Goal: Task Accomplishment & Management: Manage account settings

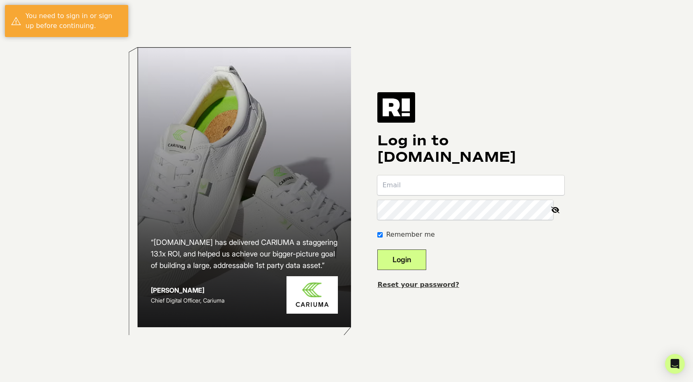
type input "[EMAIL_ADDRESS][DOMAIN_NAME]"
click at [420, 258] on button "Login" at bounding box center [402, 259] width 49 height 21
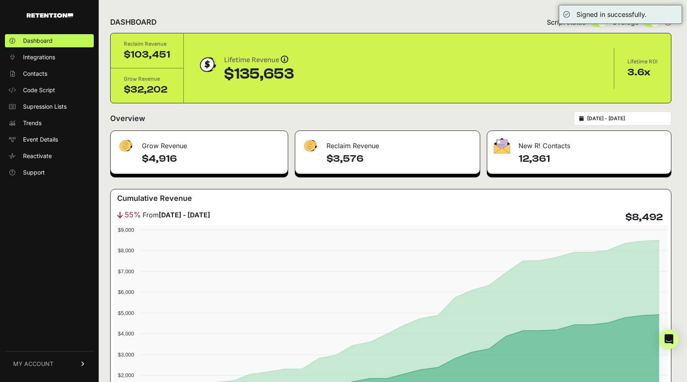
click at [41, 360] on span "MY ACCOUNT" at bounding box center [33, 363] width 40 height 8
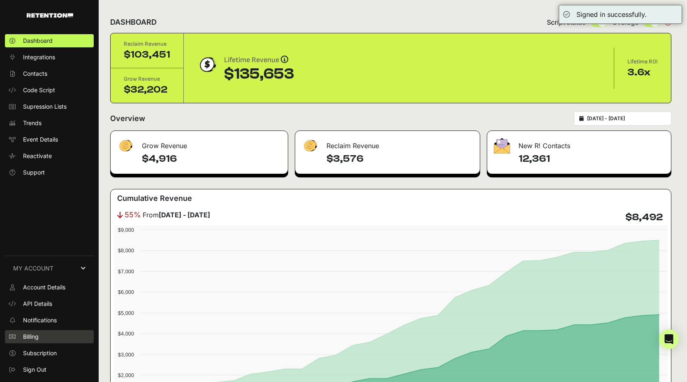
click at [42, 340] on link "Billing" at bounding box center [49, 336] width 89 height 13
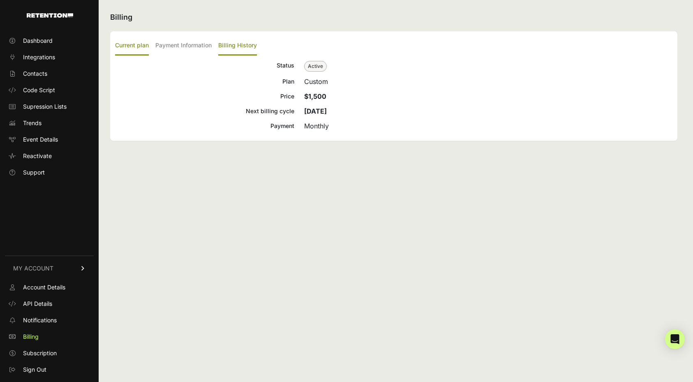
click at [248, 45] on label "Billing History" at bounding box center [237, 45] width 39 height 19
click at [0, 0] on input "Billing History" at bounding box center [0, 0] width 0 height 0
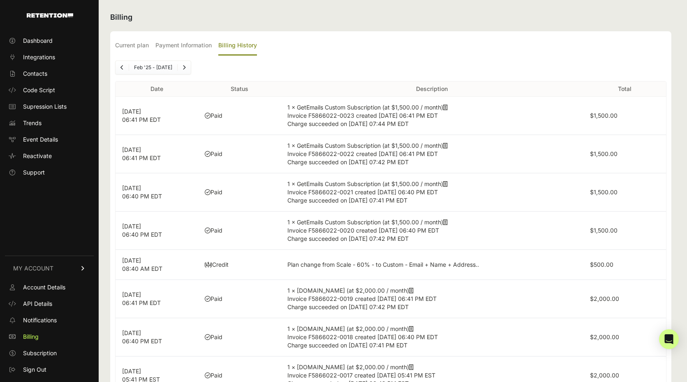
click at [448, 109] on icon at bounding box center [445, 107] width 5 height 6
